Goal: Information Seeking & Learning: Stay updated

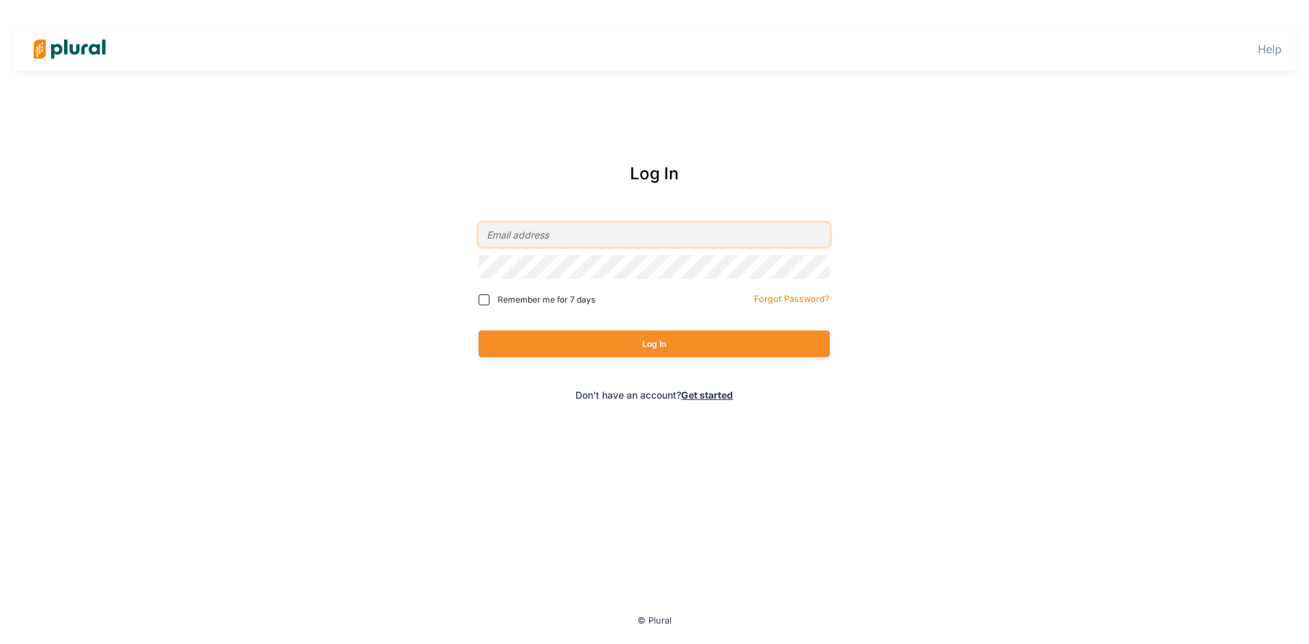
type input "[EMAIL_ADDRESS][DOMAIN_NAME]"
click at [617, 351] on button "Log In" at bounding box center [654, 344] width 351 height 27
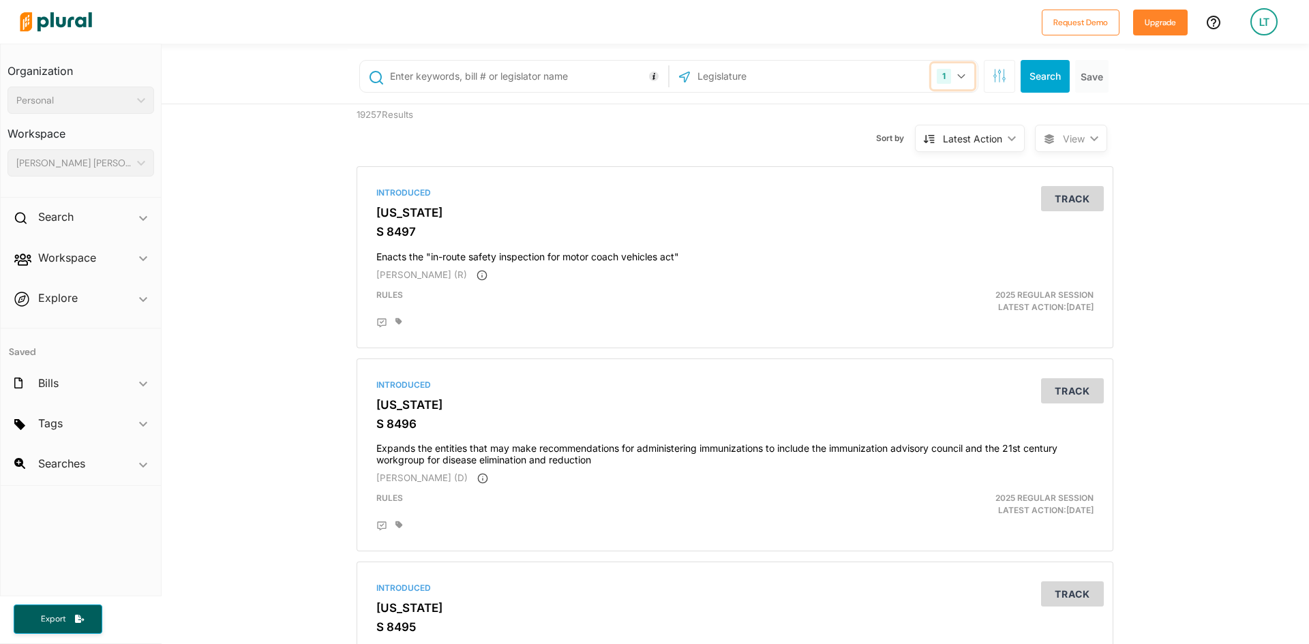
click at [957, 77] on icon "button" at bounding box center [961, 76] width 8 height 5
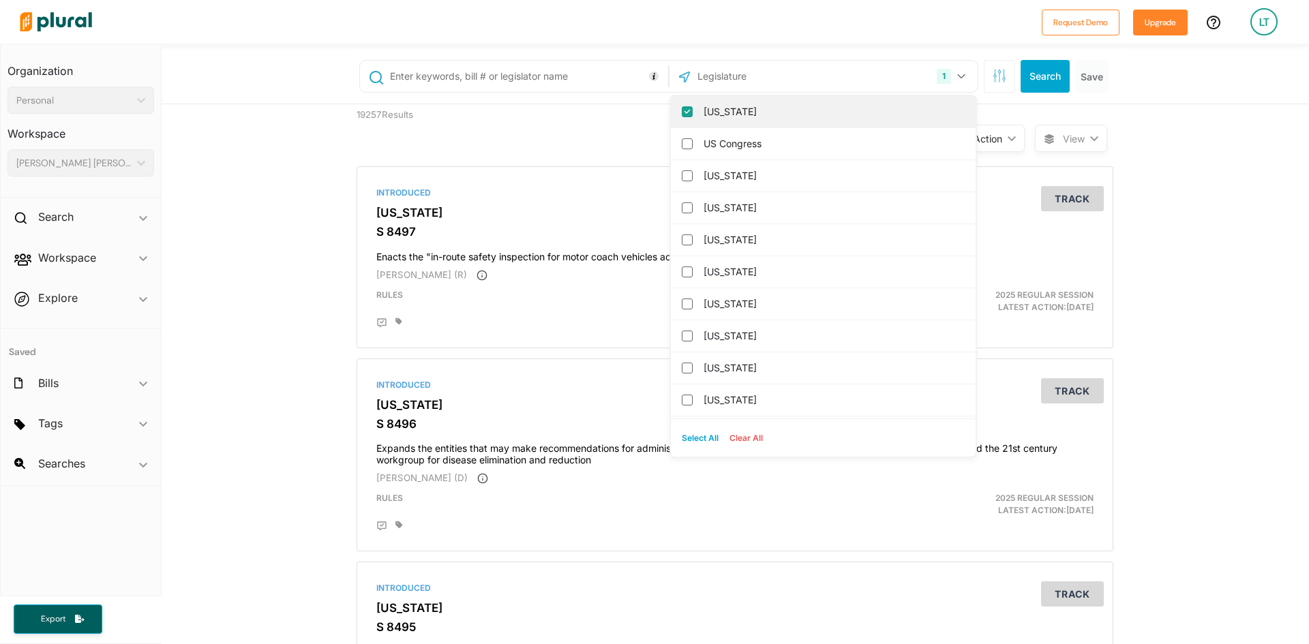
click at [682, 109] on input "[US_STATE]" at bounding box center [687, 111] width 11 height 11
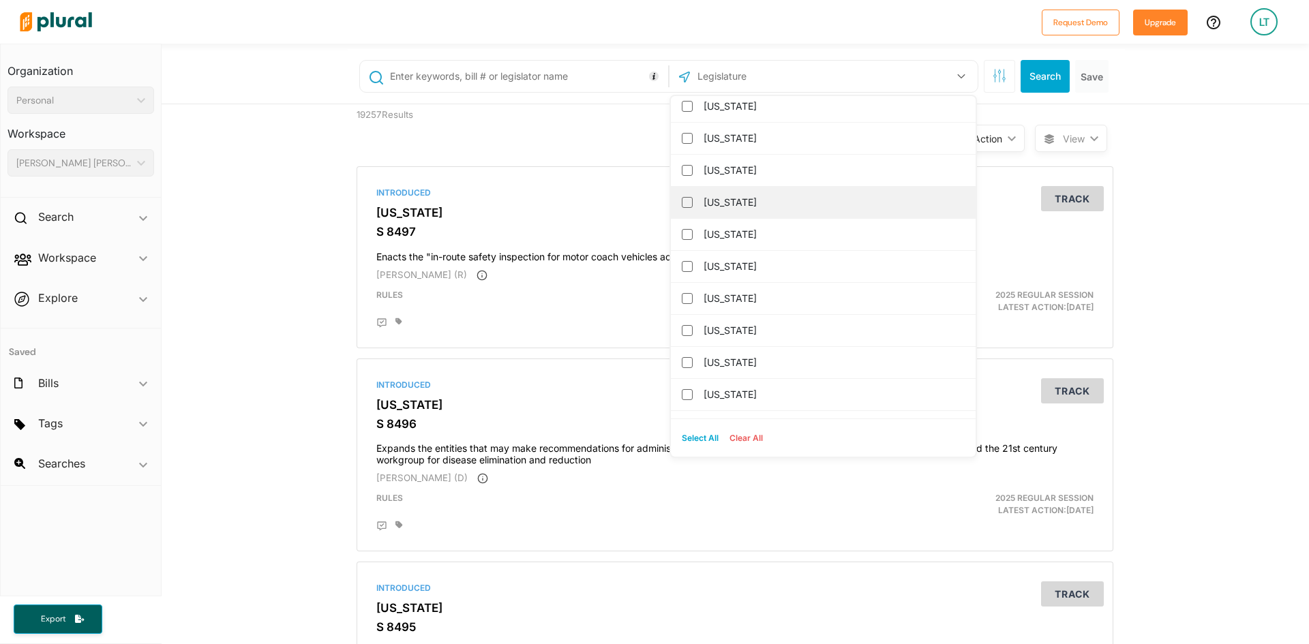
scroll to position [136, 0]
click at [682, 230] on input "[US_STATE]" at bounding box center [687, 231] width 11 height 11
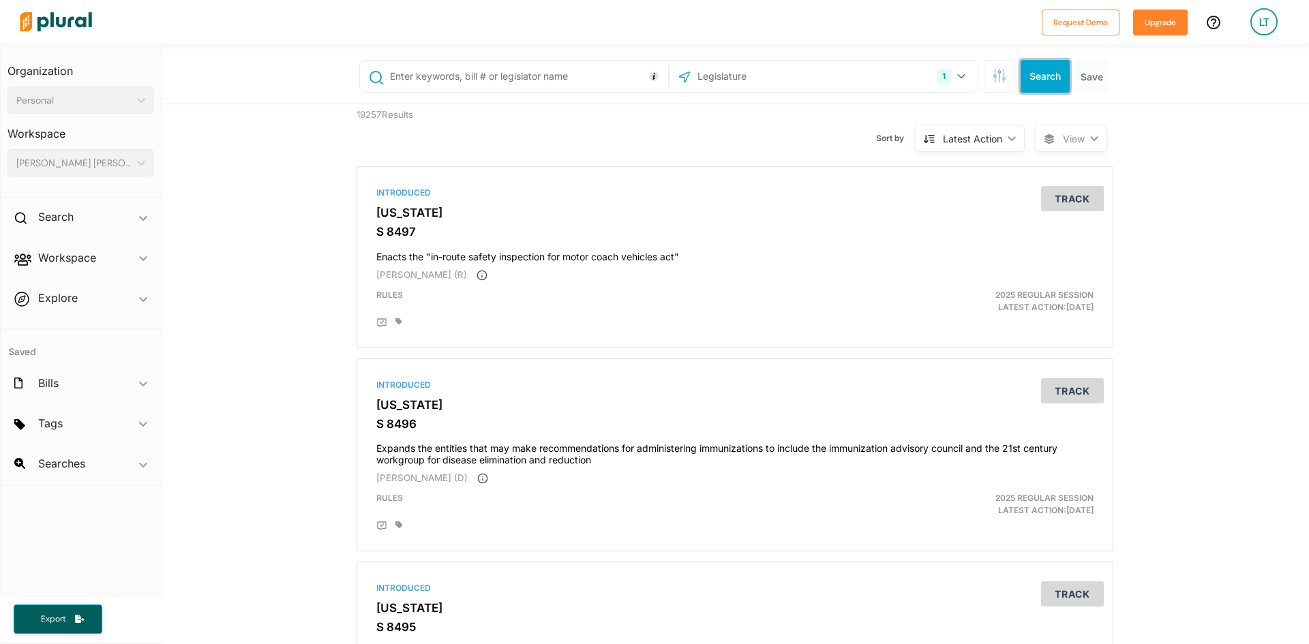
click at [1040, 75] on button "Search" at bounding box center [1045, 76] width 49 height 33
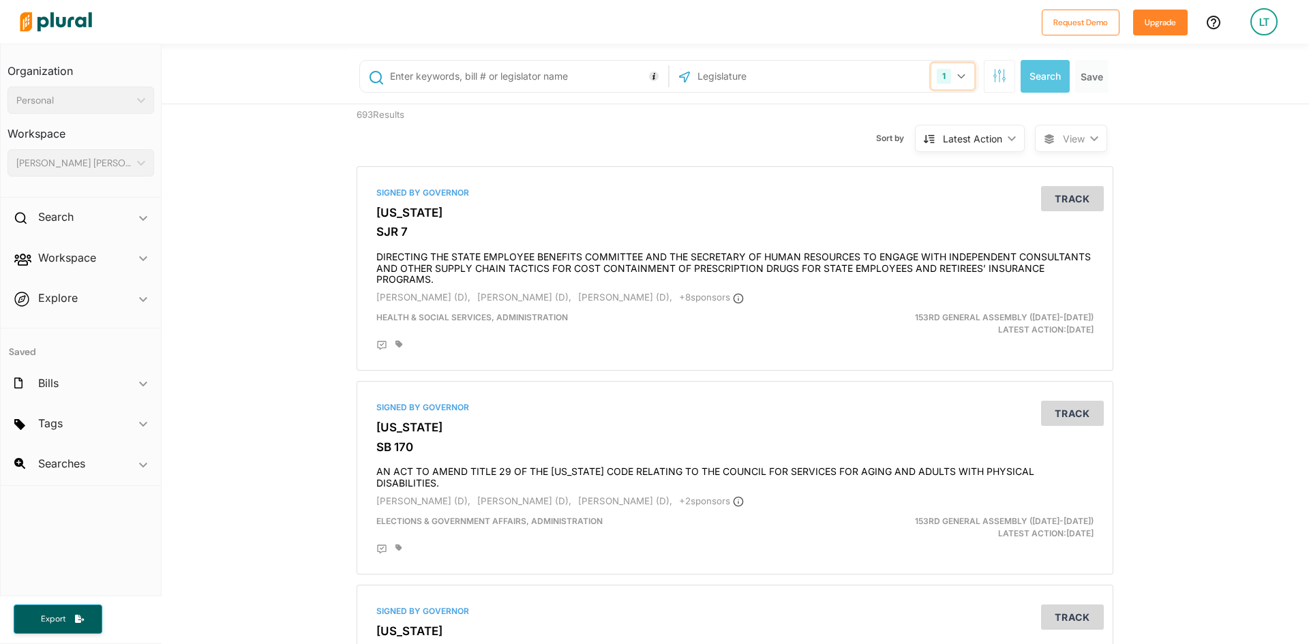
click at [953, 80] on button "1" at bounding box center [952, 76] width 43 height 26
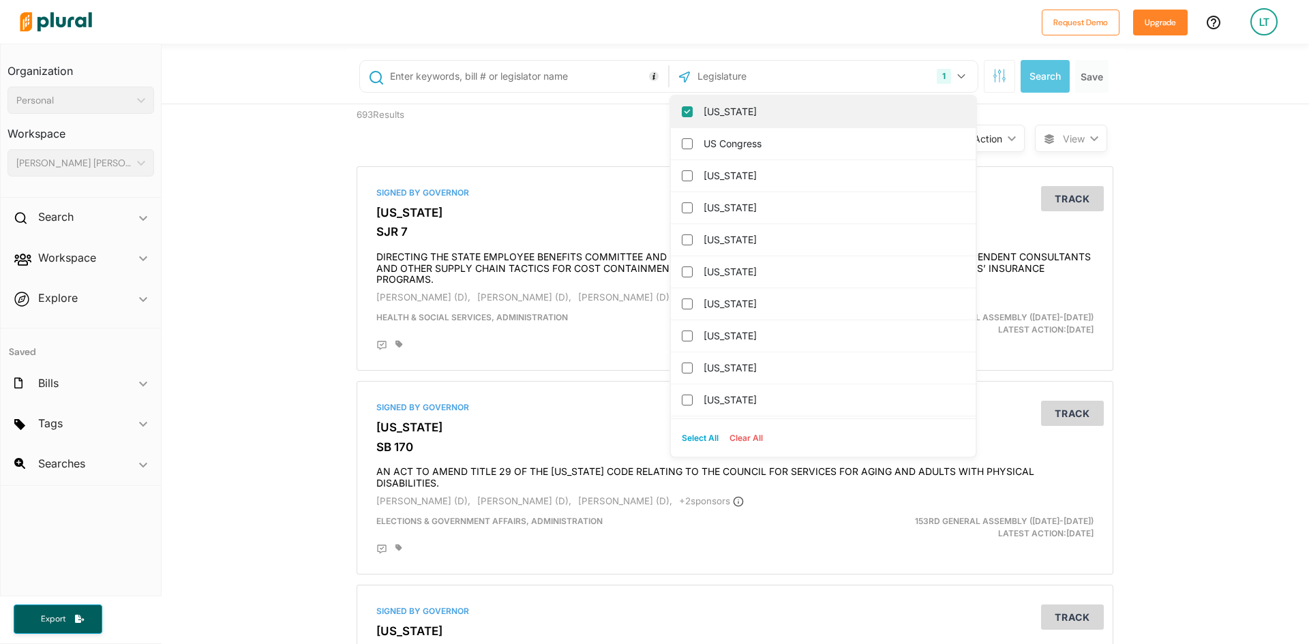
click at [686, 110] on input "[US_STATE]" at bounding box center [687, 111] width 11 height 11
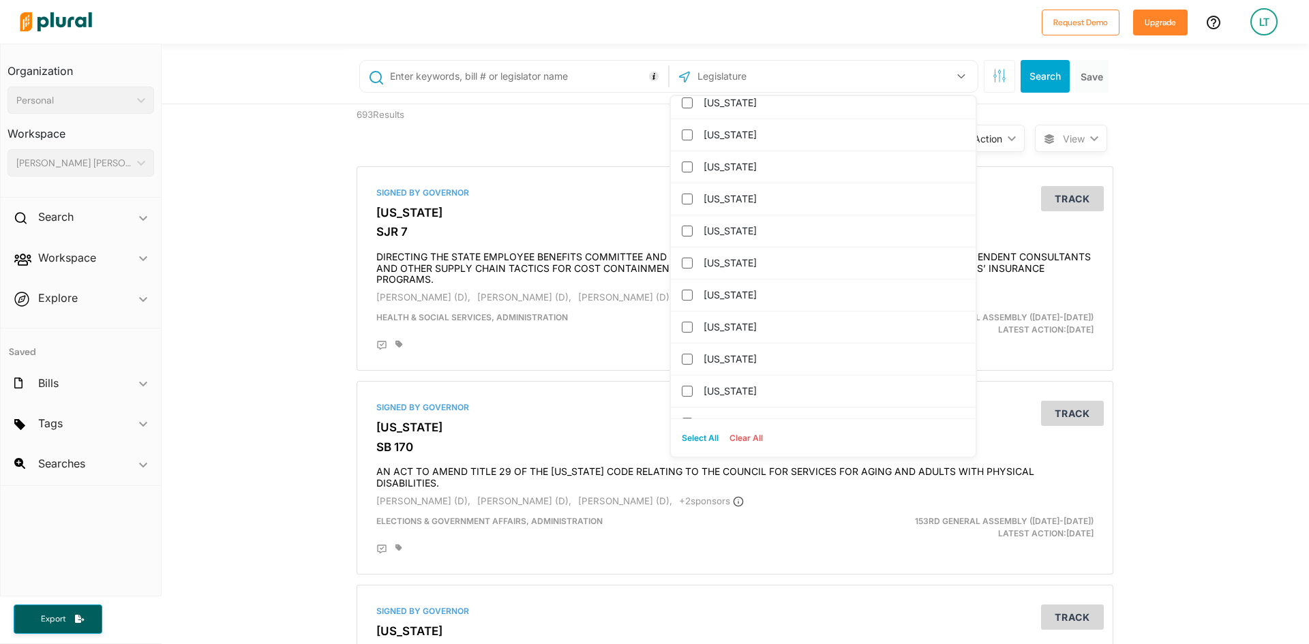
scroll to position [818, 0]
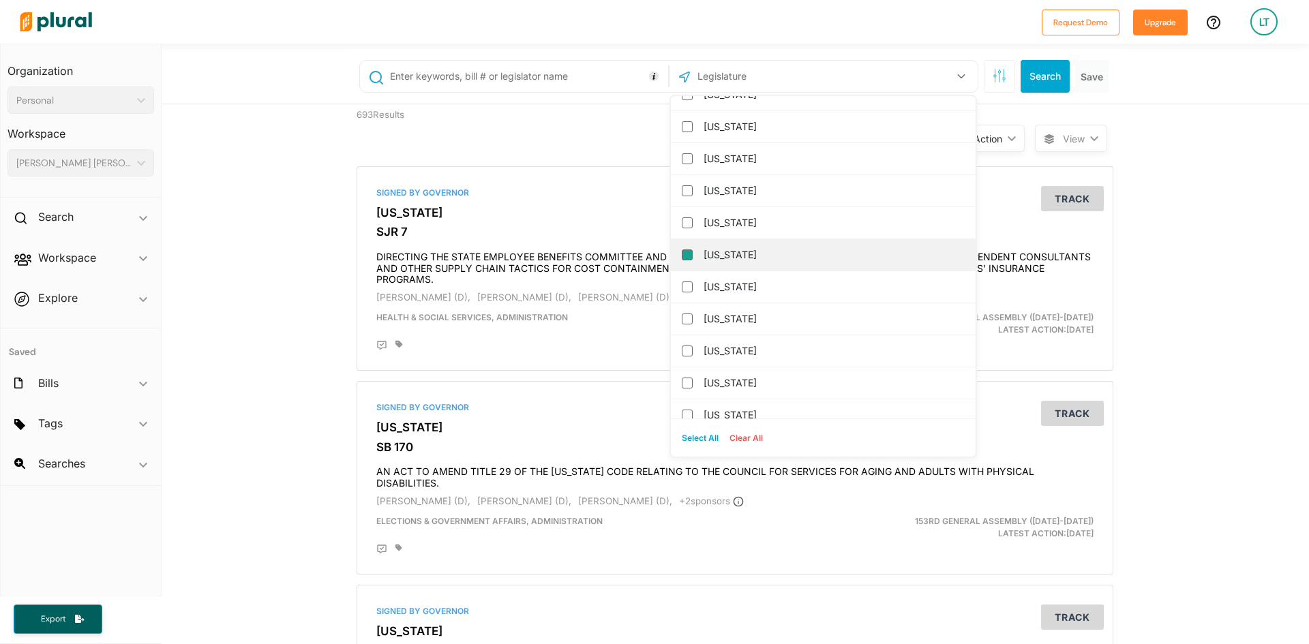
click at [682, 259] on input "[US_STATE]" at bounding box center [687, 255] width 11 height 11
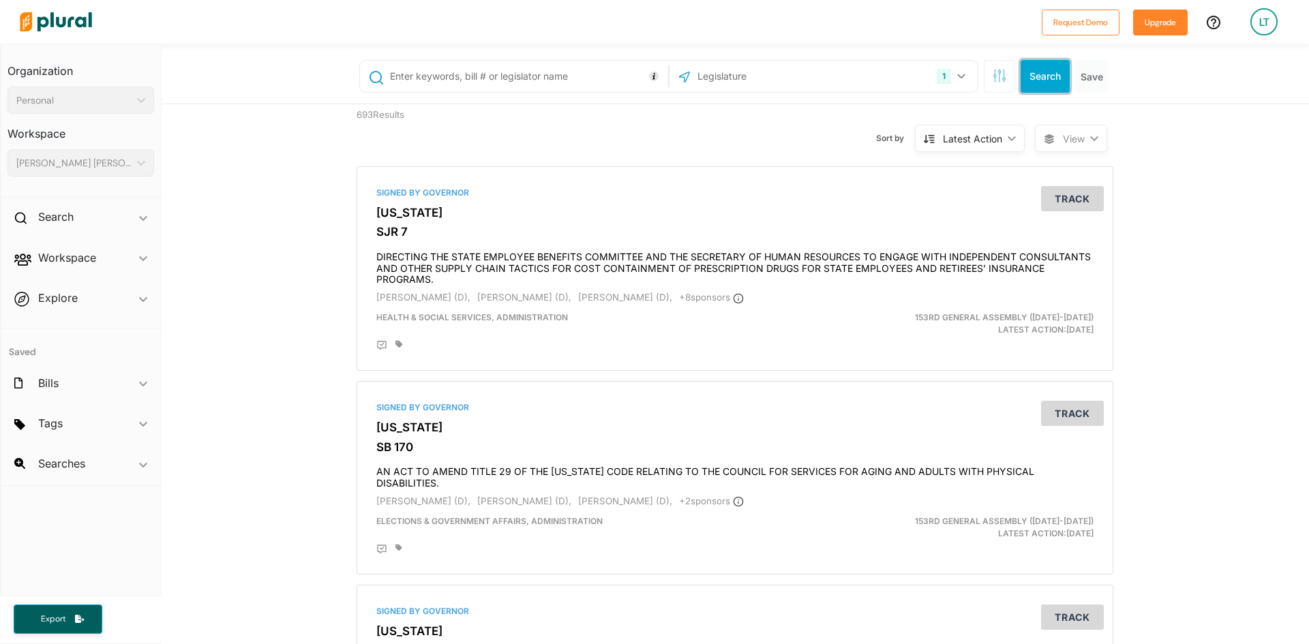
click at [1054, 76] on button "Search" at bounding box center [1045, 76] width 49 height 33
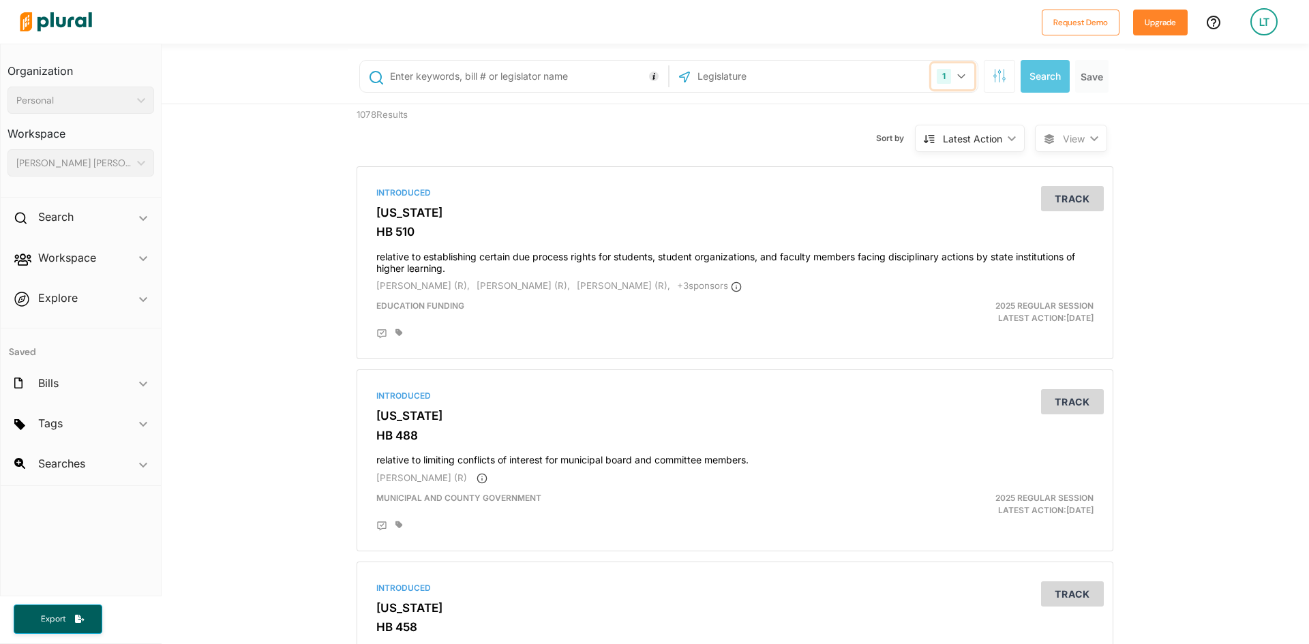
click at [957, 76] on icon "button" at bounding box center [961, 76] width 8 height 5
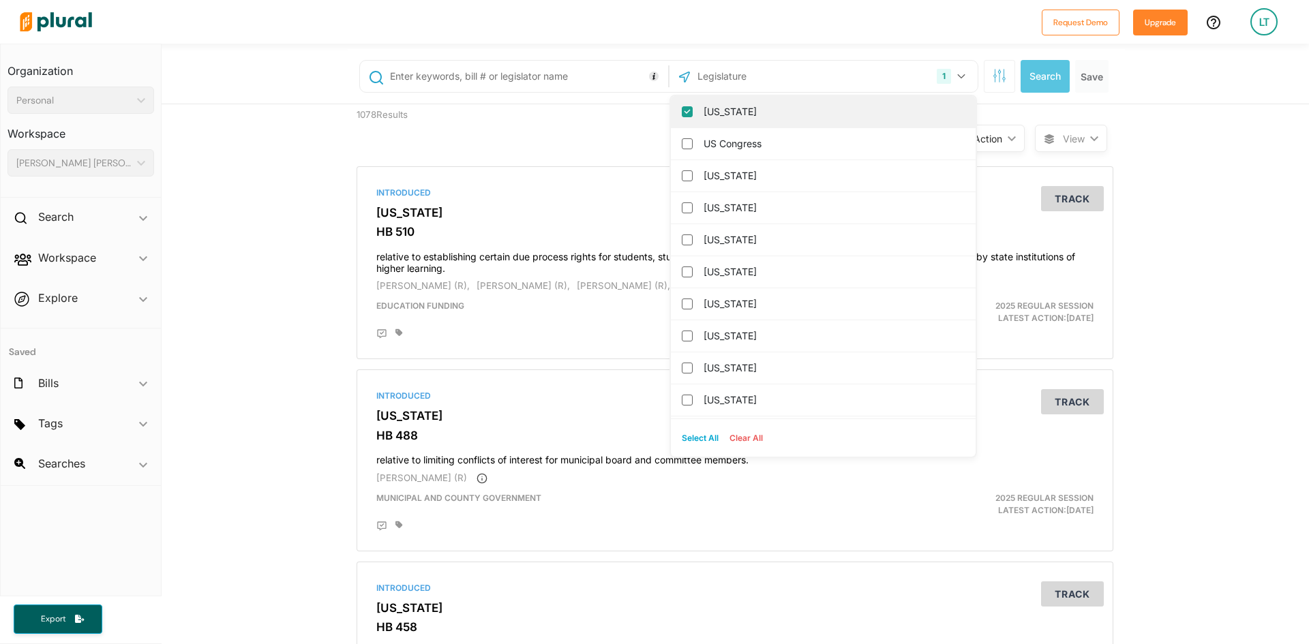
click at [682, 112] on input "[US_STATE]" at bounding box center [687, 111] width 11 height 11
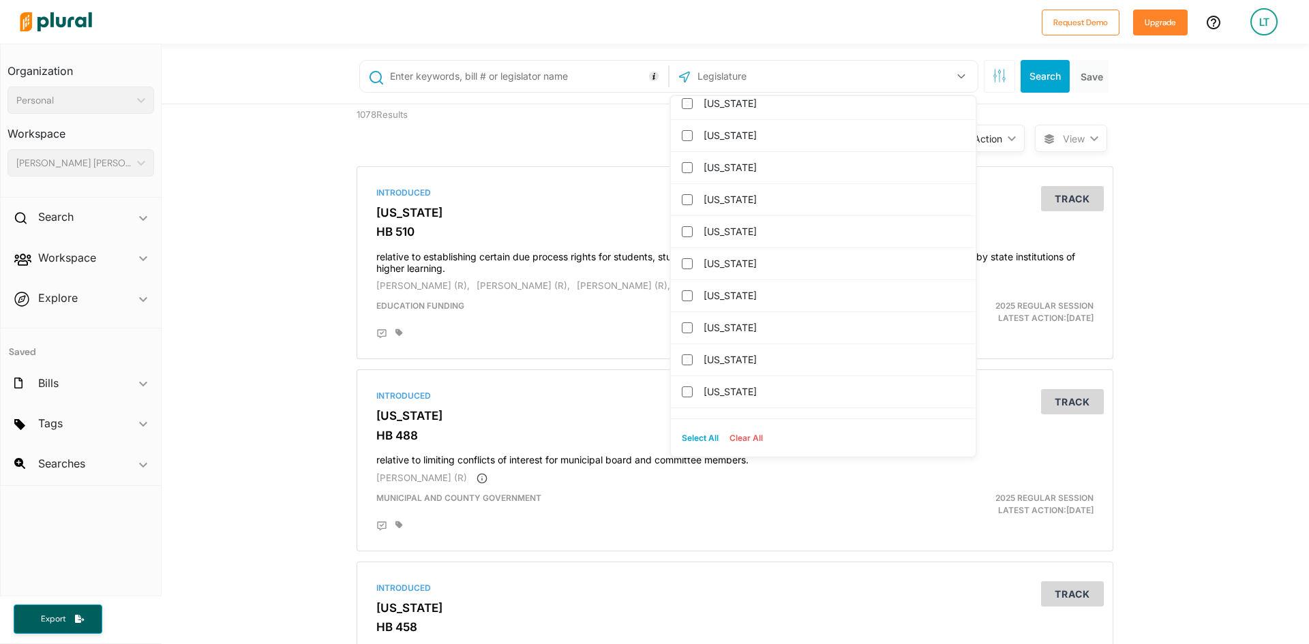
scroll to position [818, 0]
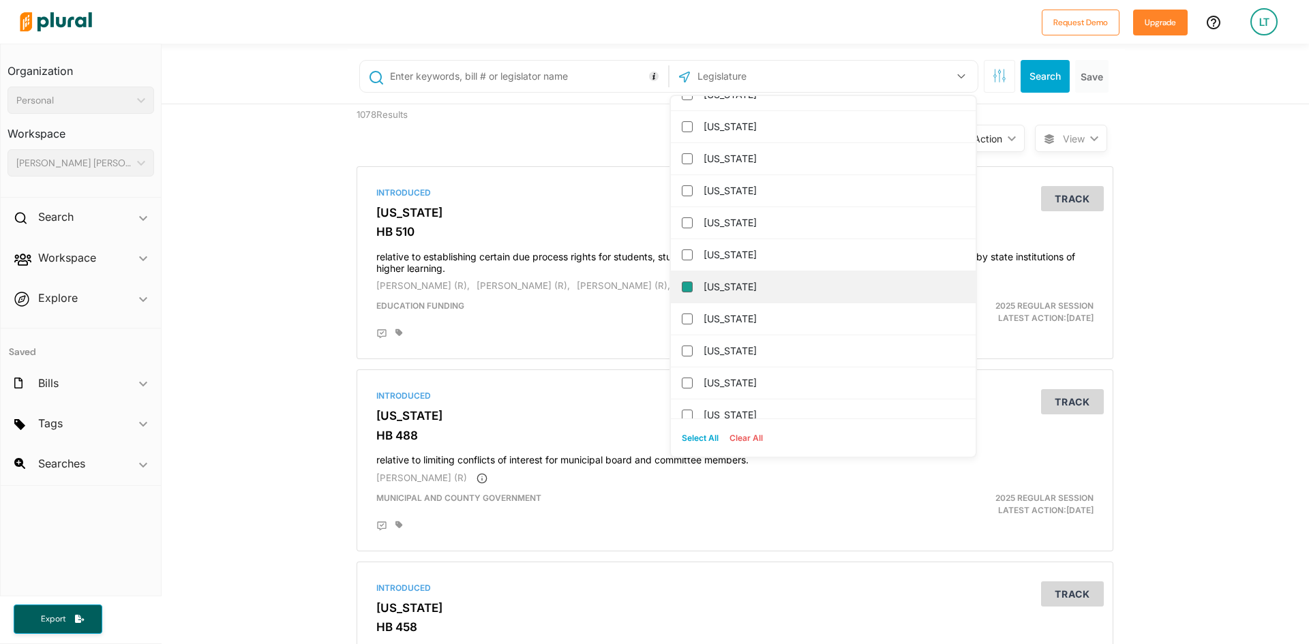
click at [687, 288] on input "[US_STATE]" at bounding box center [687, 287] width 11 height 11
click at [1037, 78] on button "Search" at bounding box center [1045, 76] width 49 height 33
